Goal: Information Seeking & Learning: Learn about a topic

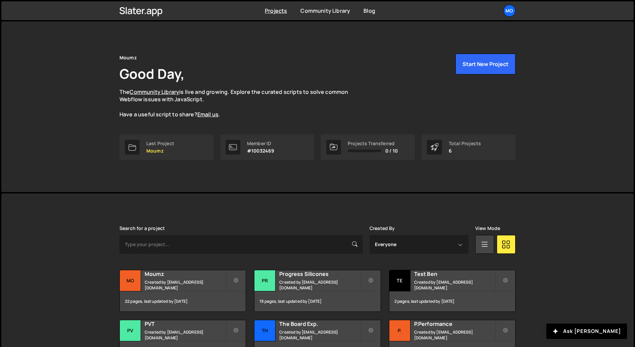
scroll to position [48, 0]
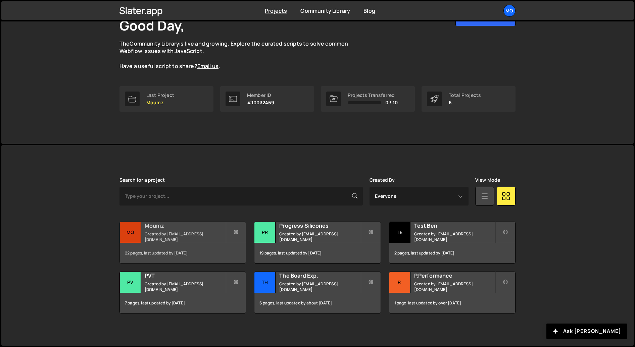
click at [186, 237] on small "Created by bgarcia@moumz.fr" at bounding box center [185, 236] width 81 height 11
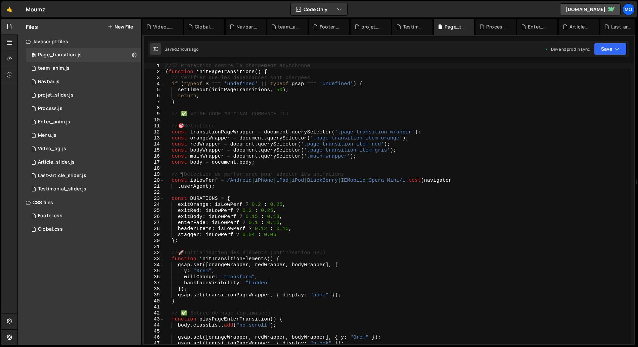
click at [214, 203] on div "// 🛡 ️ Protection contre le chargement asynchrone ( function initPageTransition…" at bounding box center [397, 209] width 467 height 293
type textarea "})(); // Auto-exécution de la fonction"
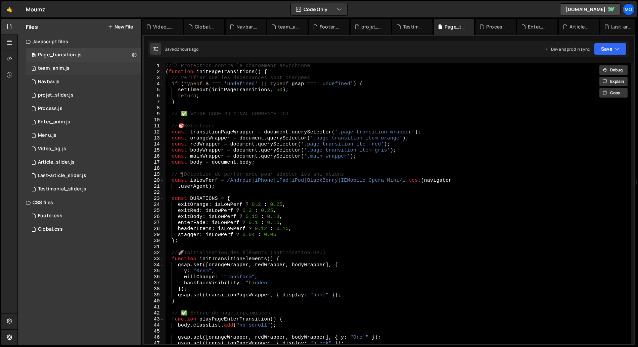
click at [65, 69] on div "team_anim.js" at bounding box center [54, 68] width 32 height 6
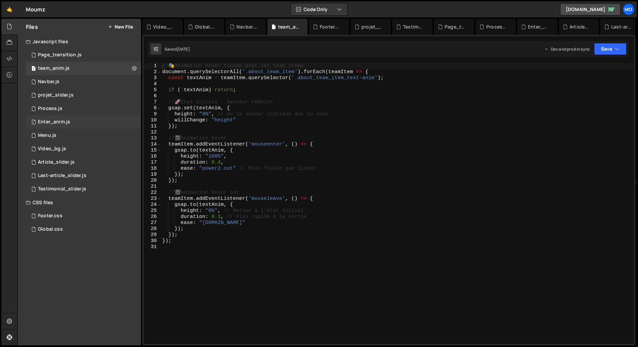
click at [76, 118] on div "1 Enter_anim.js 0" at bounding box center [83, 121] width 115 height 13
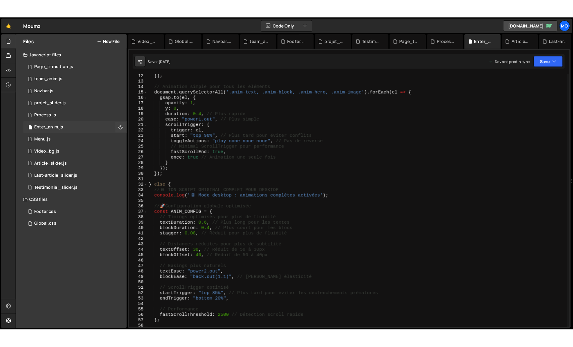
scroll to position [53, 0]
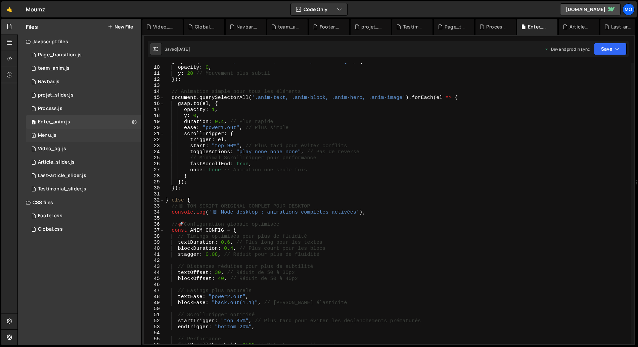
click at [70, 138] on div "1 Menu.js 0" at bounding box center [83, 135] width 115 height 13
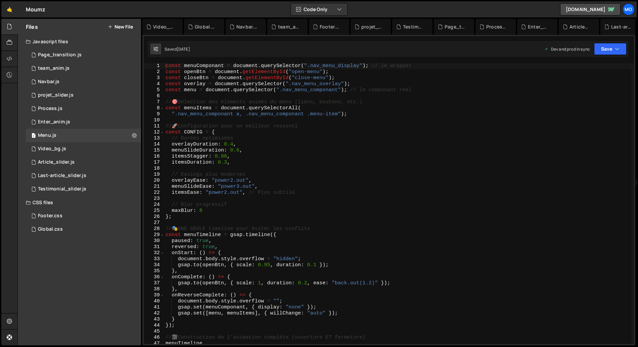
click at [231, 143] on div "const menuComponant = document . querySelector ( ".nav_menu_display" ) ; // le …" at bounding box center [397, 209] width 467 height 293
type textarea "});"
